Goal: Task Accomplishment & Management: Complete application form

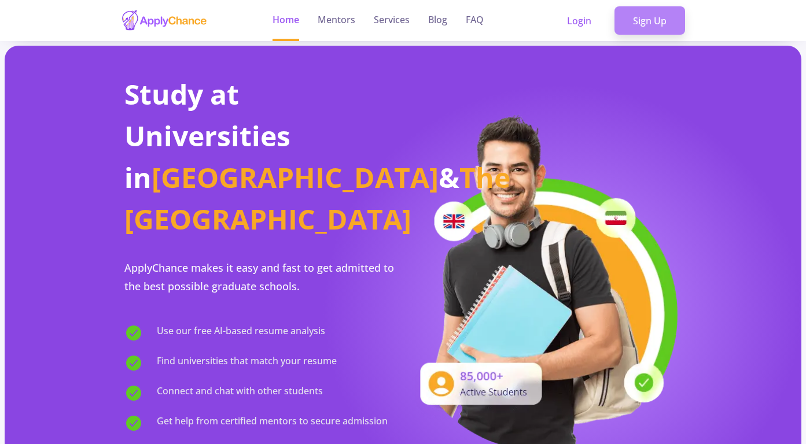
click at [662, 18] on link "Sign Up" at bounding box center [649, 20] width 71 height 29
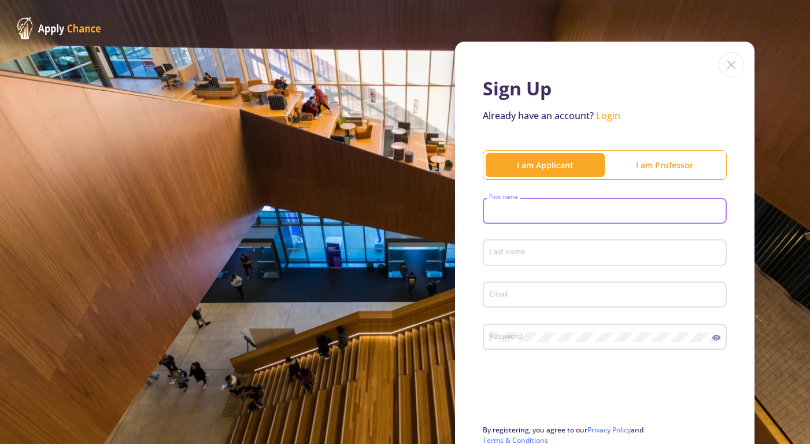
click at [510, 210] on input "First name" at bounding box center [607, 211] width 236 height 10
type input "JILA"
type input "JAVID"
type input "[EMAIL_ADDRESS][DOMAIN_NAME]"
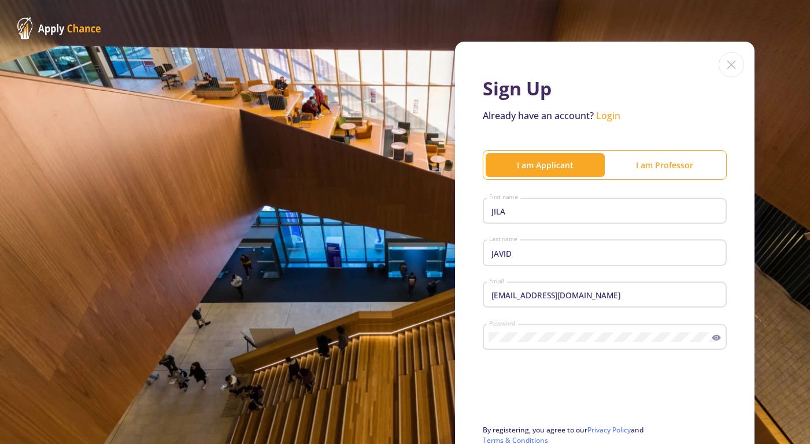
click at [713, 345] on div "Password" at bounding box center [605, 335] width 244 height 30
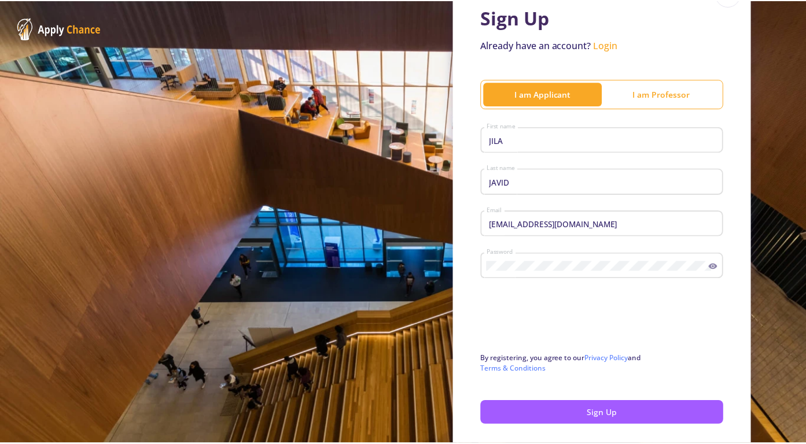
scroll to position [123, 0]
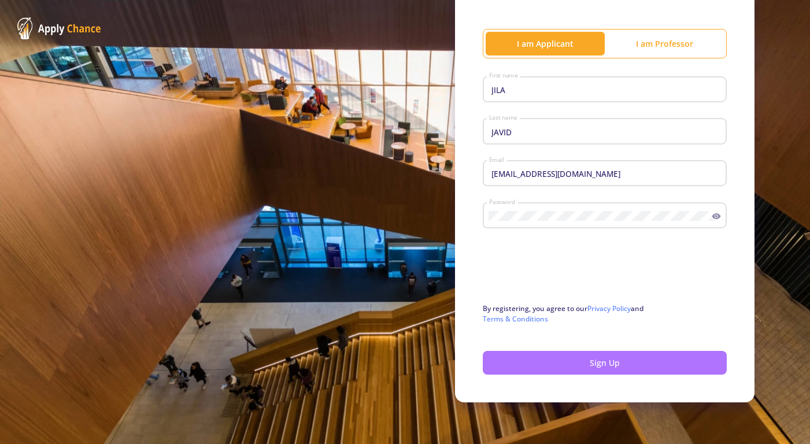
click at [580, 368] on button "Sign Up" at bounding box center [605, 363] width 244 height 24
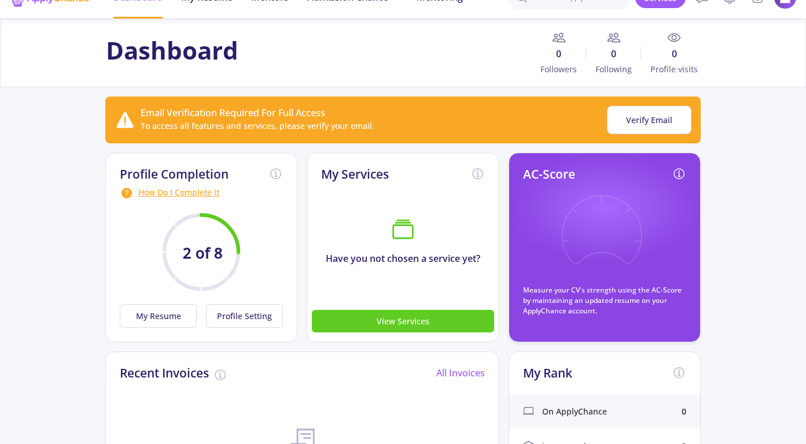
scroll to position [29, 0]
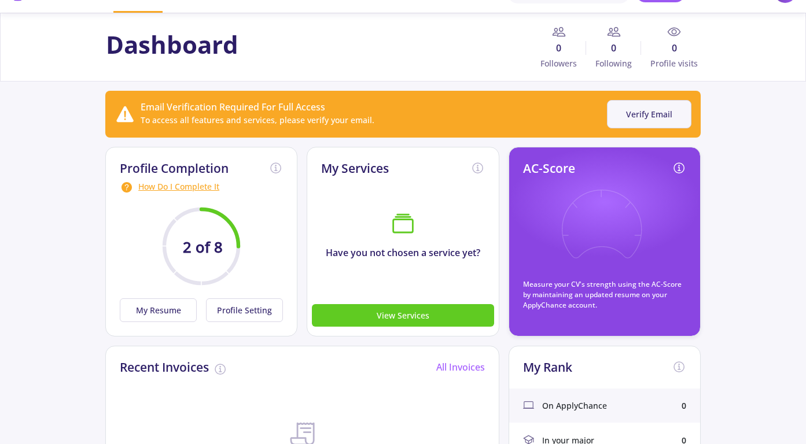
click at [625, 115] on button "Verify Email" at bounding box center [649, 114] width 84 height 28
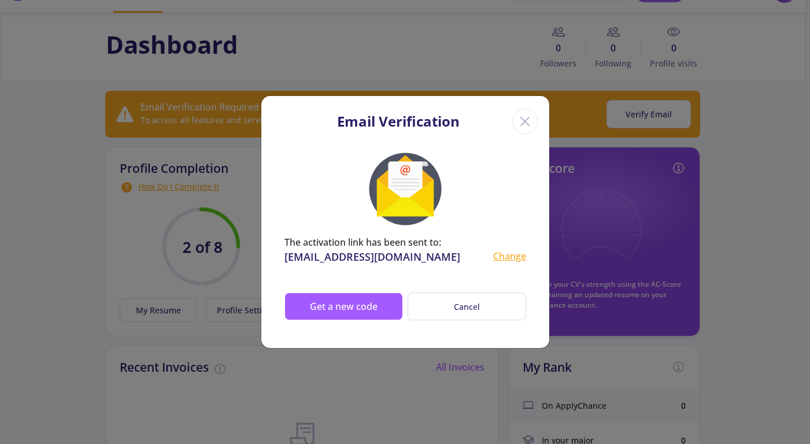
click at [527, 120] on icon "Close" at bounding box center [525, 121] width 19 height 19
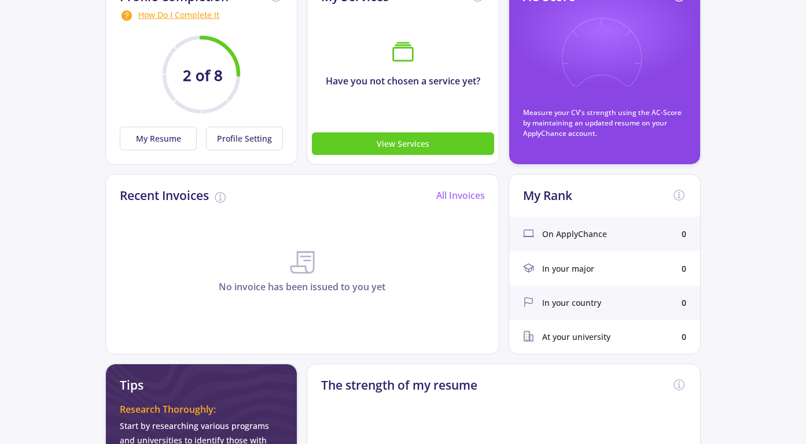
scroll to position [0, 0]
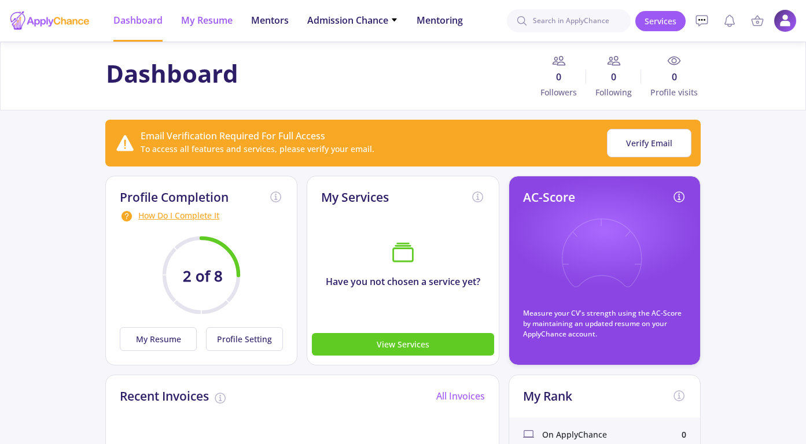
click at [219, 24] on span "My Resume" at bounding box center [206, 20] width 51 height 14
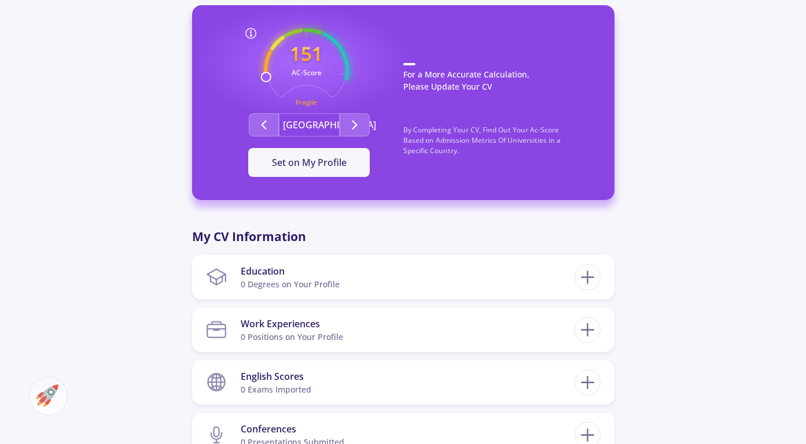
scroll to position [336, 0]
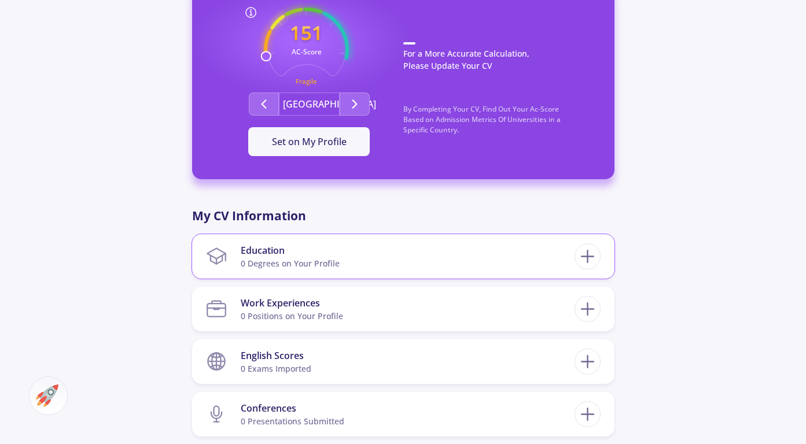
click at [368, 261] on section "Education 0 Degrees on Your Profile" at bounding box center [390, 256] width 368 height 35
click at [585, 257] on line at bounding box center [587, 257] width 12 height 0
checkbox input "false"
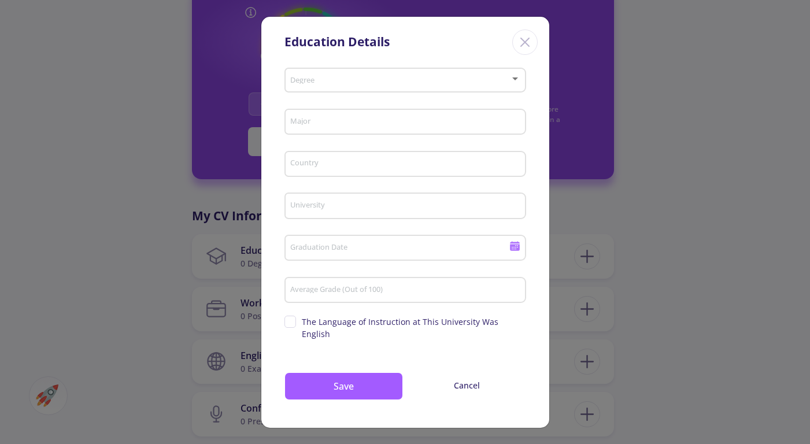
click at [517, 80] on div at bounding box center [515, 79] width 6 height 3
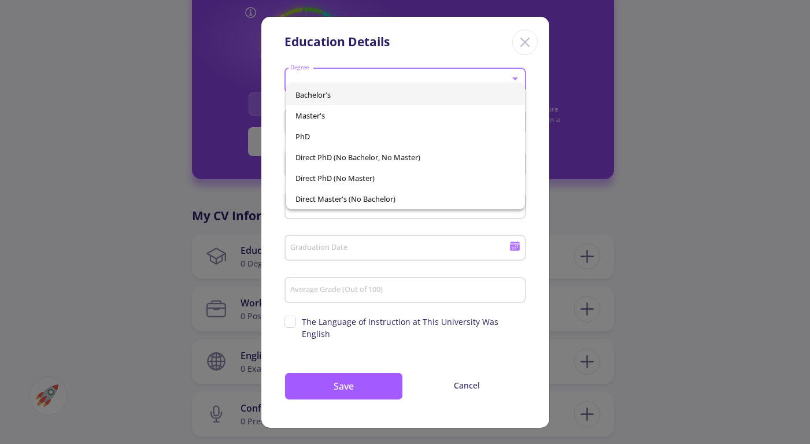
click at [266, 122] on div at bounding box center [405, 222] width 810 height 444
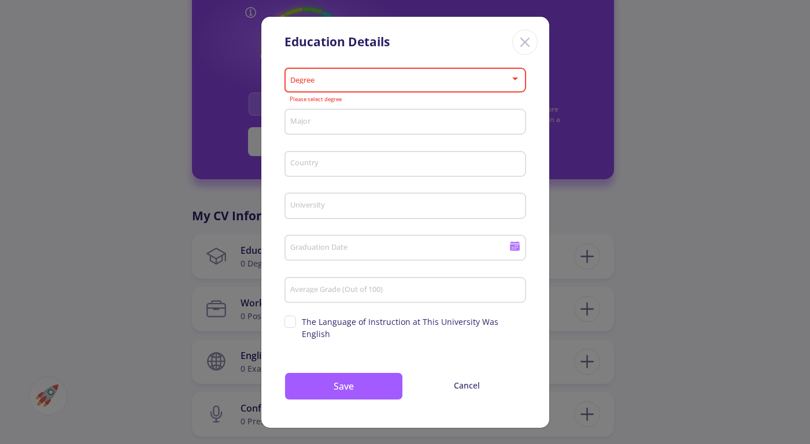
click at [526, 50] on icon "Close" at bounding box center [525, 42] width 19 height 19
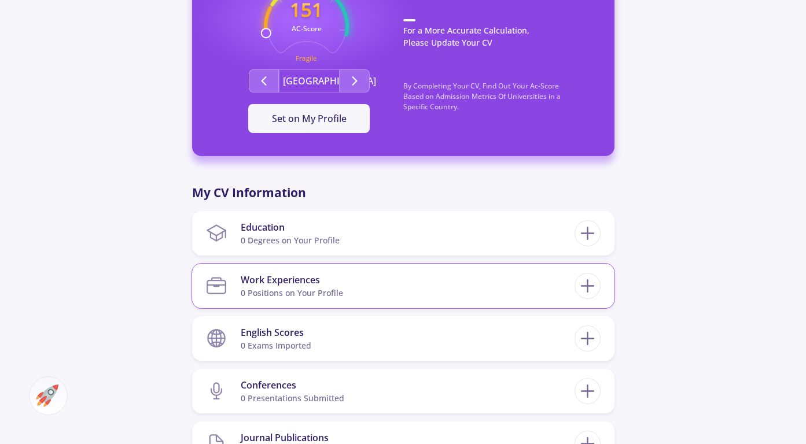
scroll to position [364, 0]
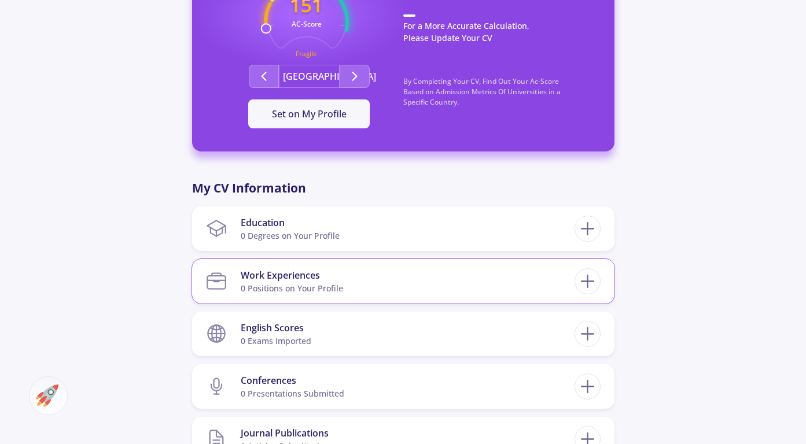
click at [442, 292] on section "Work Experiences 0 Positions on Your Profile" at bounding box center [390, 281] width 368 height 35
click at [597, 283] on icon at bounding box center [587, 281] width 21 height 21
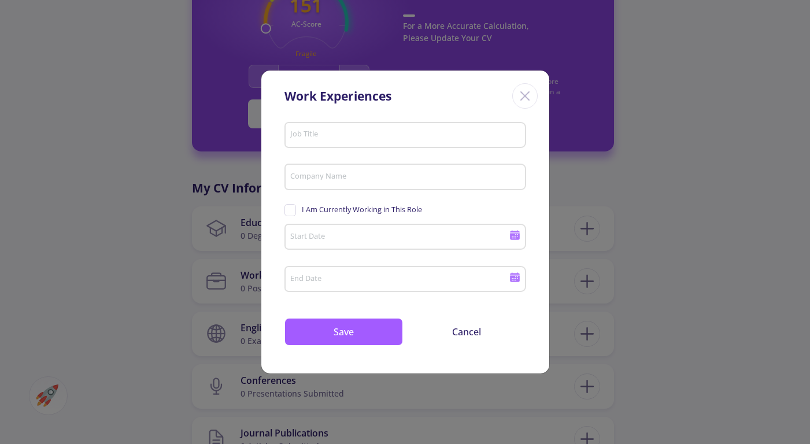
click at [525, 94] on icon "Close" at bounding box center [525, 96] width 19 height 19
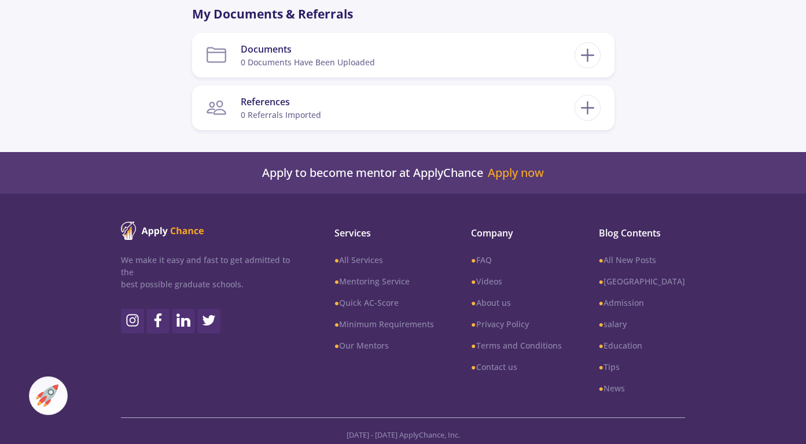
scroll to position [1006, 0]
